Goal: Task Accomplishment & Management: Manage account settings

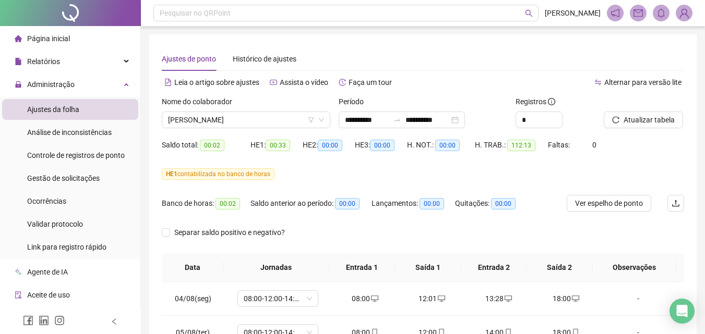
click at [85, 111] on li "Ajustes da folha" at bounding box center [70, 109] width 136 height 21
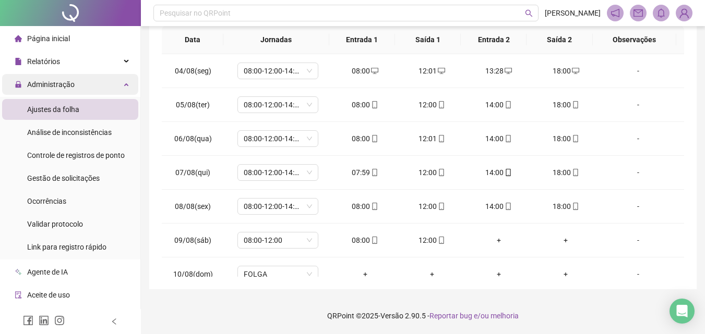
scroll to position [354, 0]
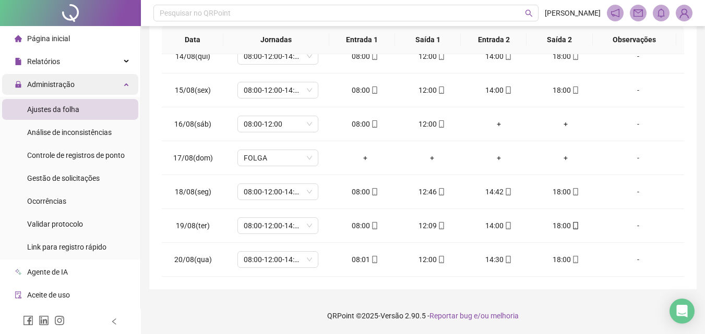
click at [92, 86] on div "Administração" at bounding box center [70, 84] width 136 height 21
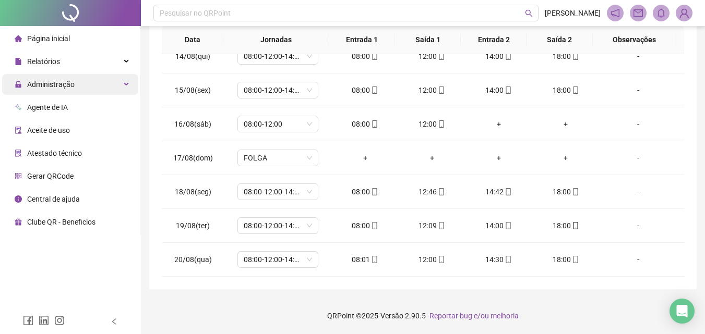
click at [81, 87] on div "Administração" at bounding box center [70, 84] width 136 height 21
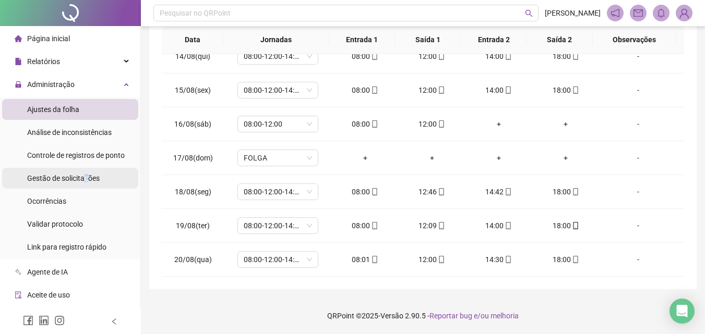
click at [87, 176] on span "Gestão de solicitações" at bounding box center [63, 178] width 73 height 8
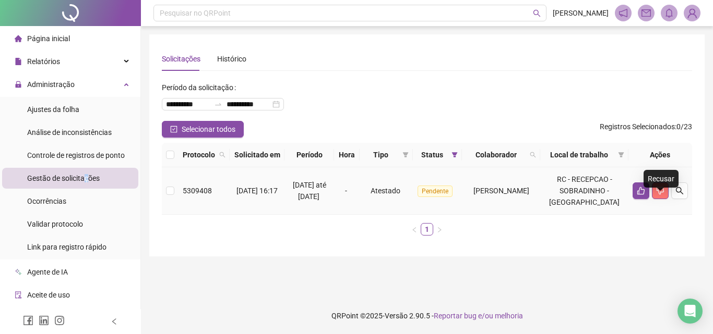
click at [660, 195] on icon "dislike" at bounding box center [660, 191] width 8 height 8
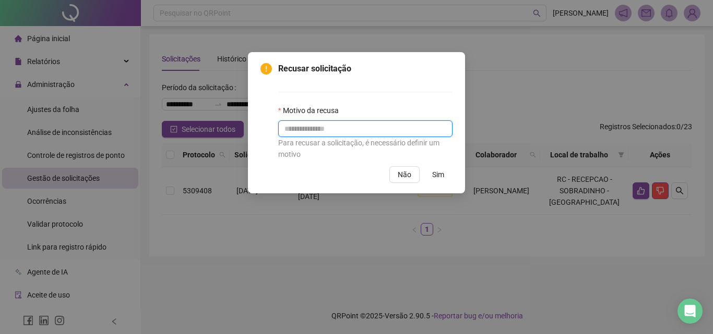
click at [373, 127] on input "text" at bounding box center [365, 129] width 174 height 17
type input "**********"
click at [436, 176] on span "Sim" at bounding box center [438, 174] width 12 height 11
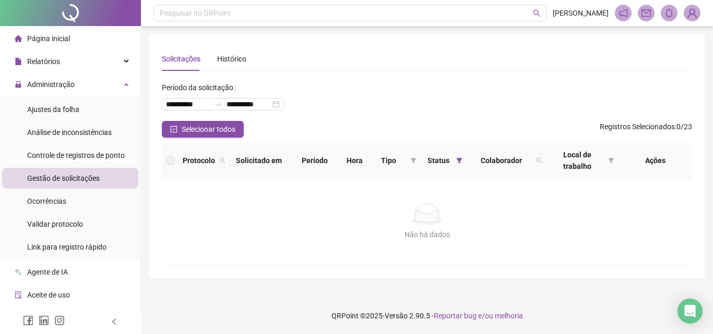
click at [415, 70] on div "Solicitações Histórico" at bounding box center [427, 59] width 530 height 24
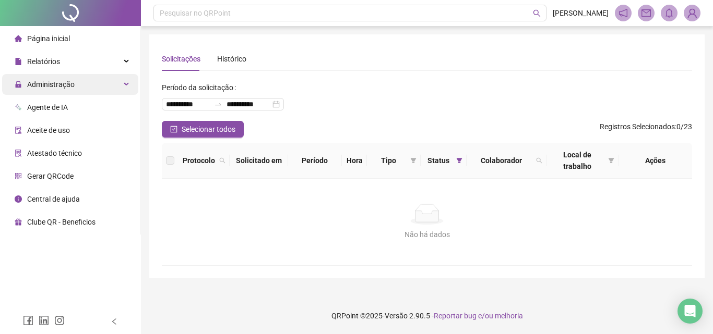
click at [58, 88] on span "Administração" at bounding box center [50, 84] width 47 height 8
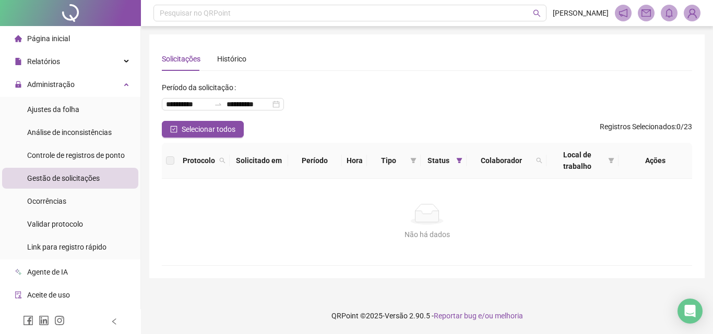
click at [78, 182] on span "Gestão de solicitações" at bounding box center [63, 178] width 73 height 8
click at [84, 107] on li "Ajustes da folha" at bounding box center [70, 109] width 136 height 21
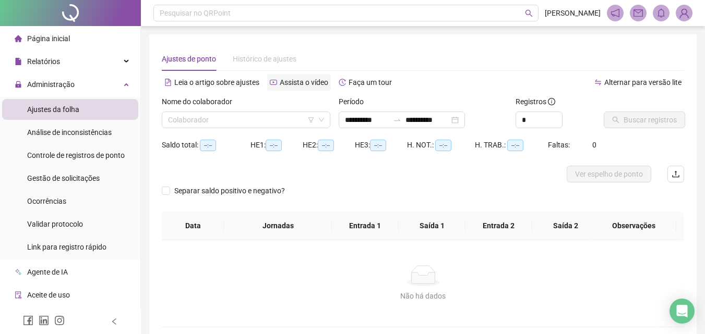
type input "**********"
click at [268, 113] on input "search" at bounding box center [241, 120] width 147 height 16
